Goal: Navigation & Orientation: Find specific page/section

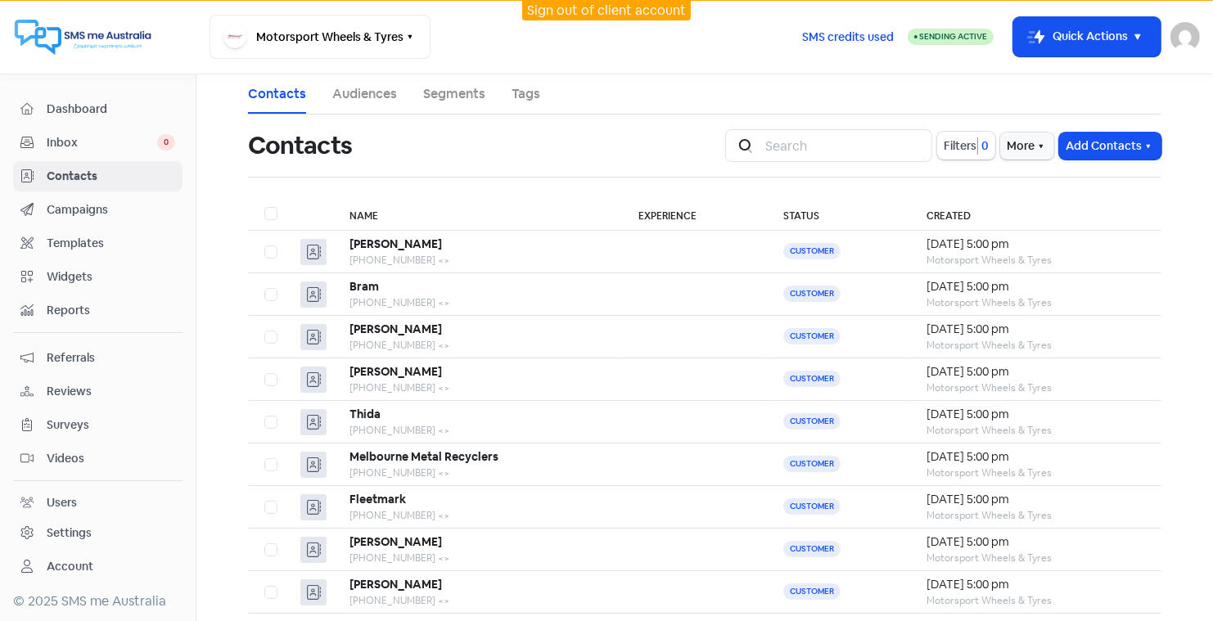
click at [75, 385] on span "Reviews" at bounding box center [111, 391] width 128 height 17
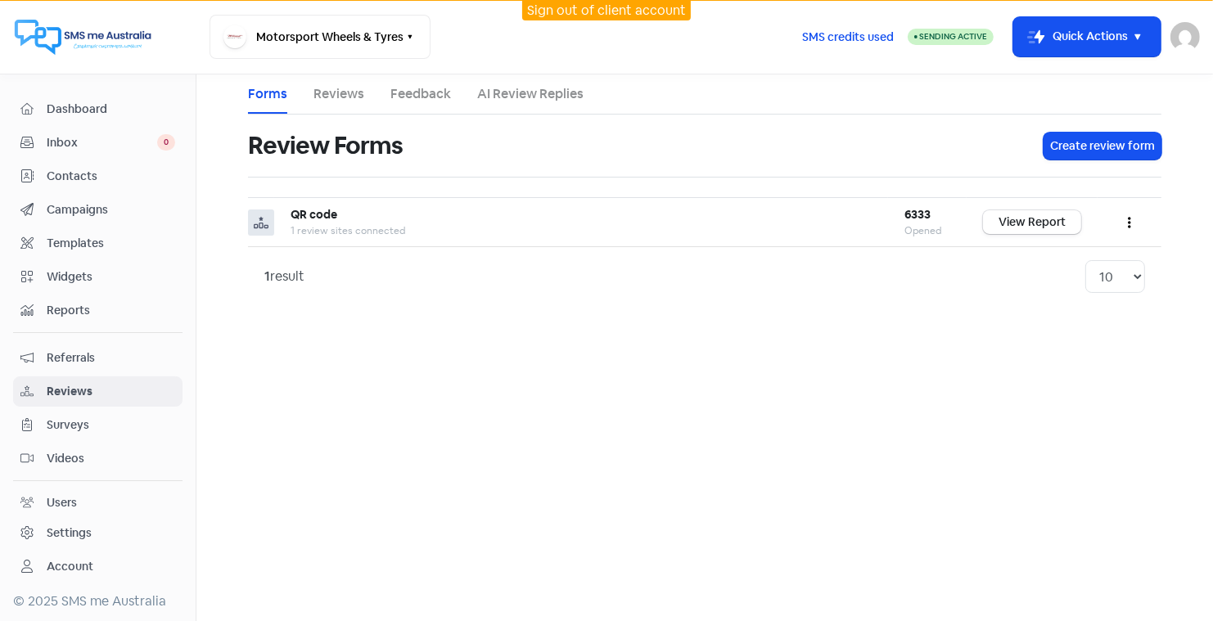
click at [342, 92] on link "Reviews" at bounding box center [338, 94] width 51 height 20
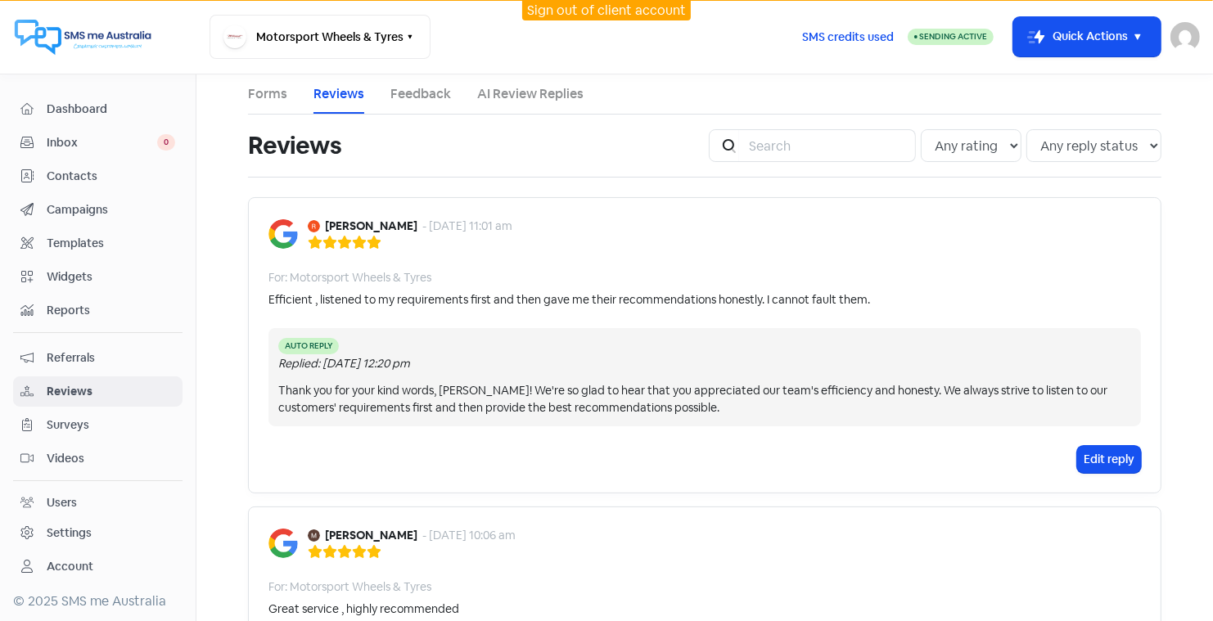
click at [552, 93] on link "AI Review Replies" at bounding box center [530, 94] width 106 height 20
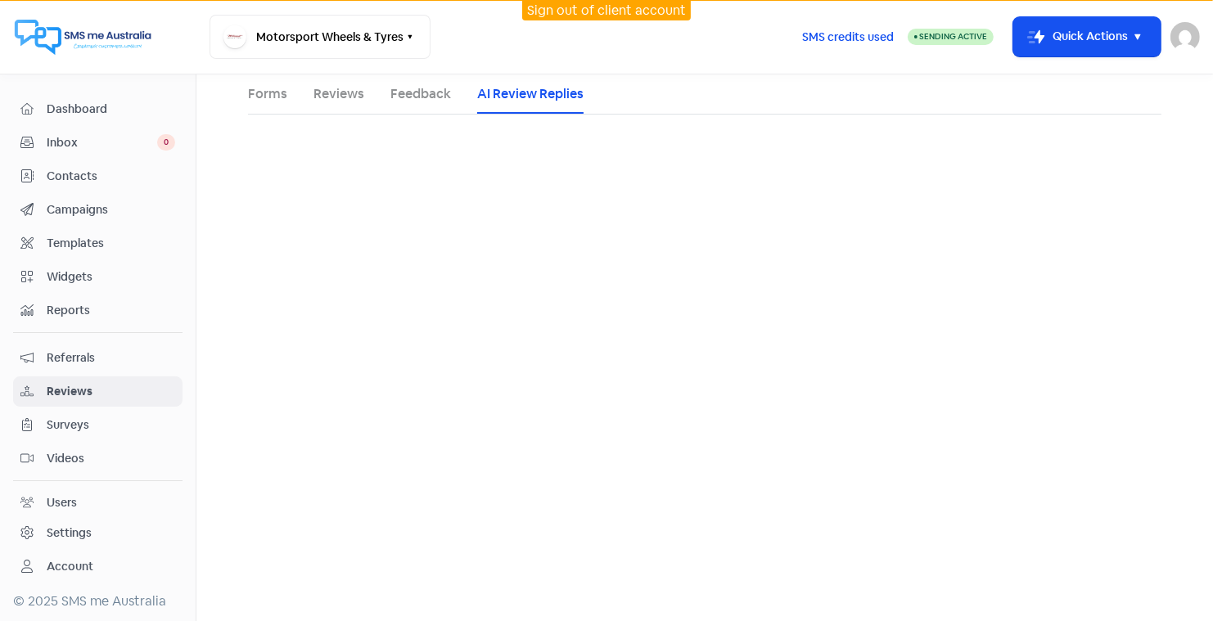
select select "30"
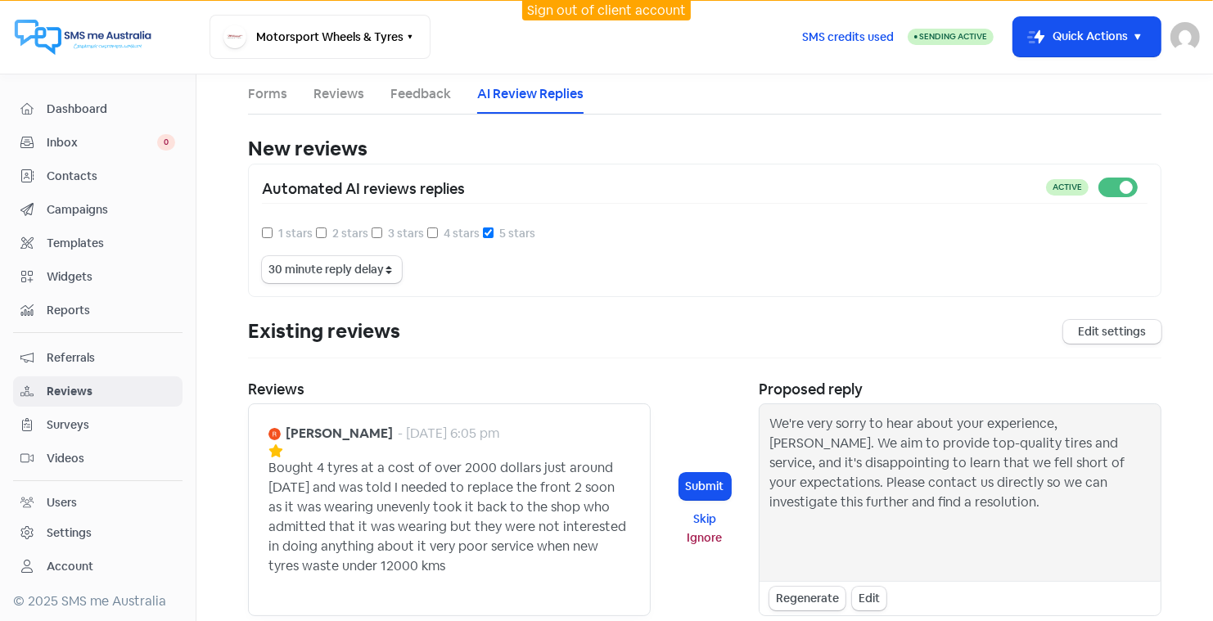
click at [71, 106] on span "Dashboard" at bounding box center [111, 109] width 128 height 17
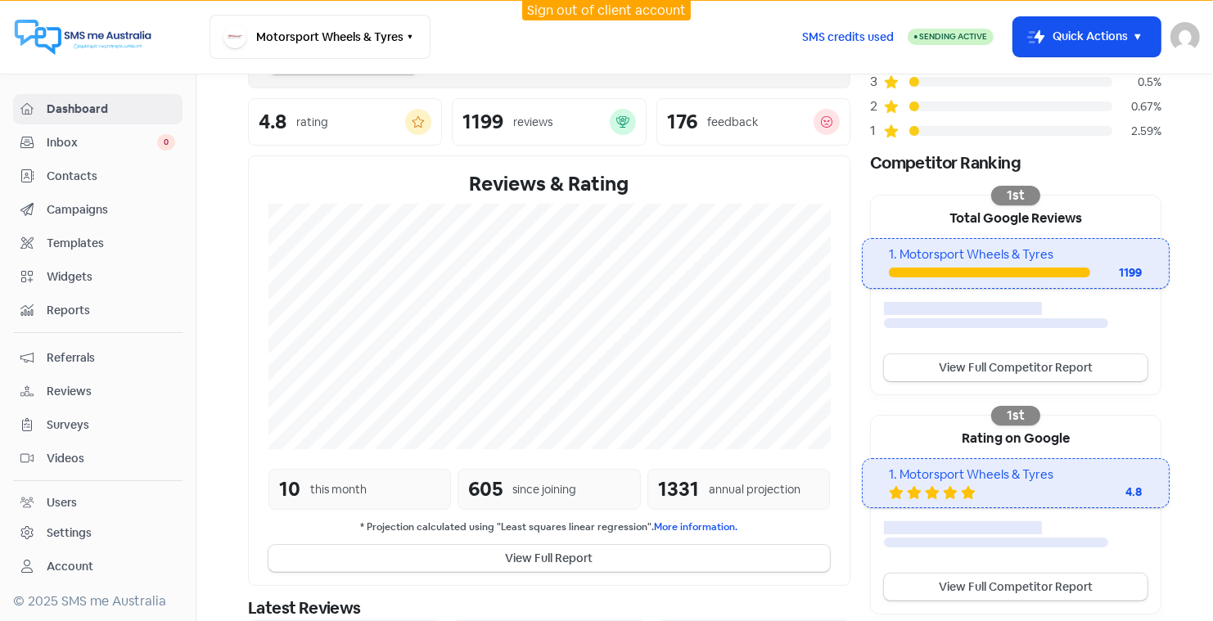
scroll to position [176, 0]
